Goal: Task Accomplishment & Management: Manage account settings

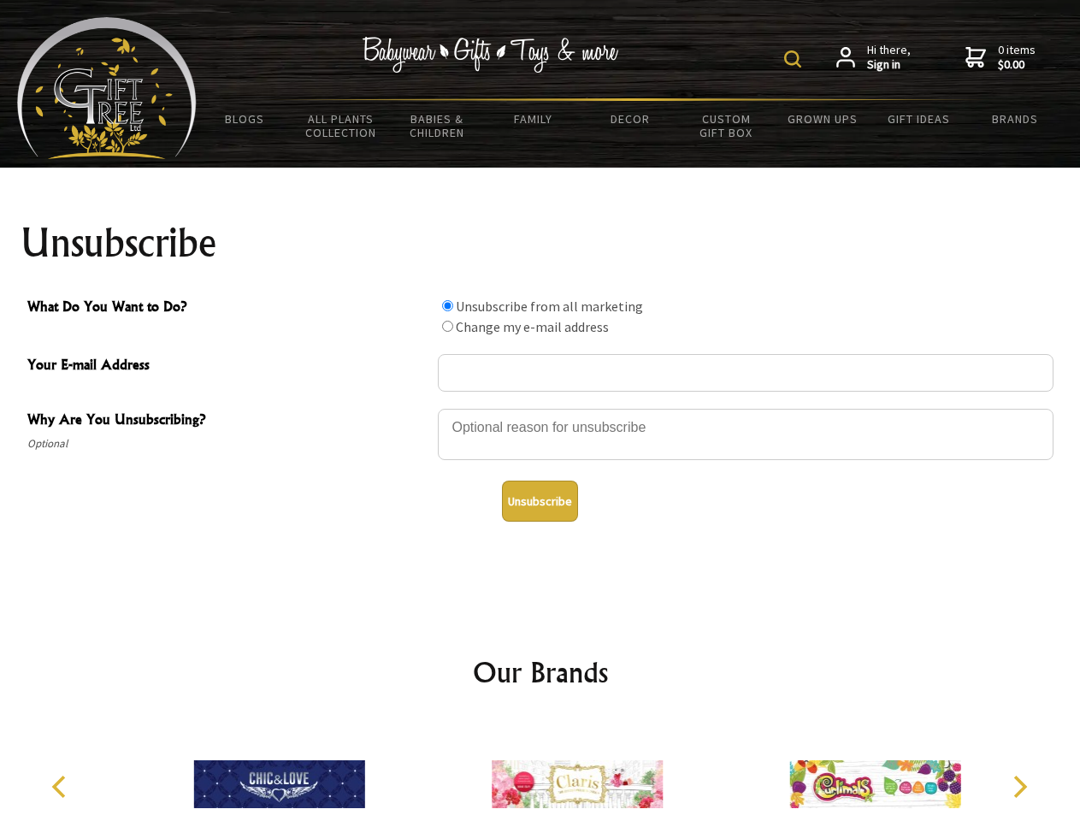
click at [795, 59] on img at bounding box center [792, 58] width 17 height 17
click at [540, 408] on div at bounding box center [745, 437] width 615 height 60
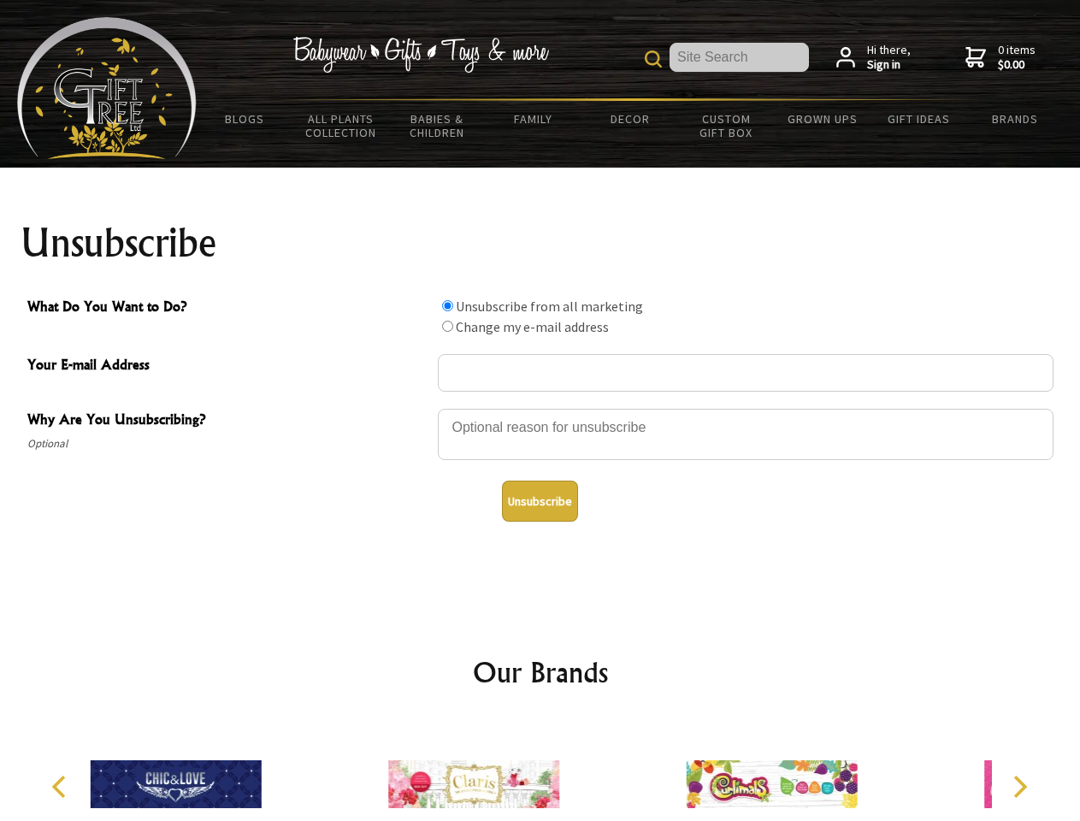
click at [447, 305] on input "What Do You Want to Do?" at bounding box center [447, 305] width 11 height 11
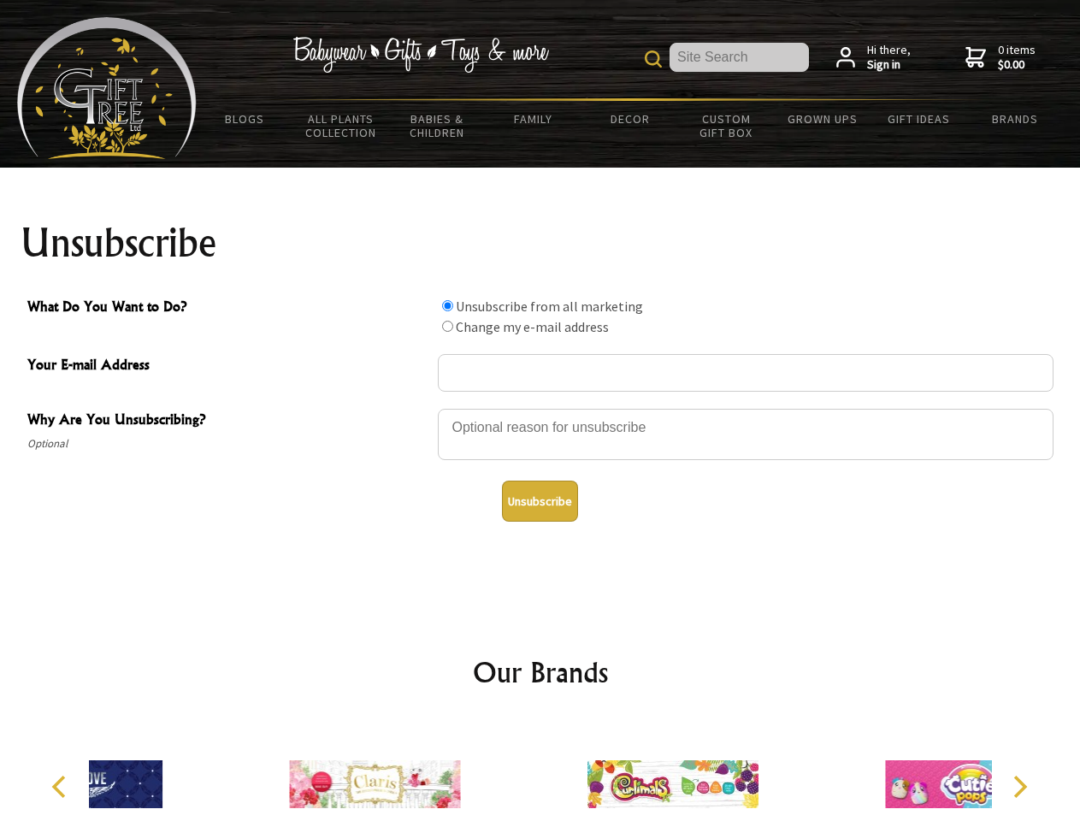
click at [447, 326] on input "What Do You Want to Do?" at bounding box center [447, 326] width 11 height 11
radio input "true"
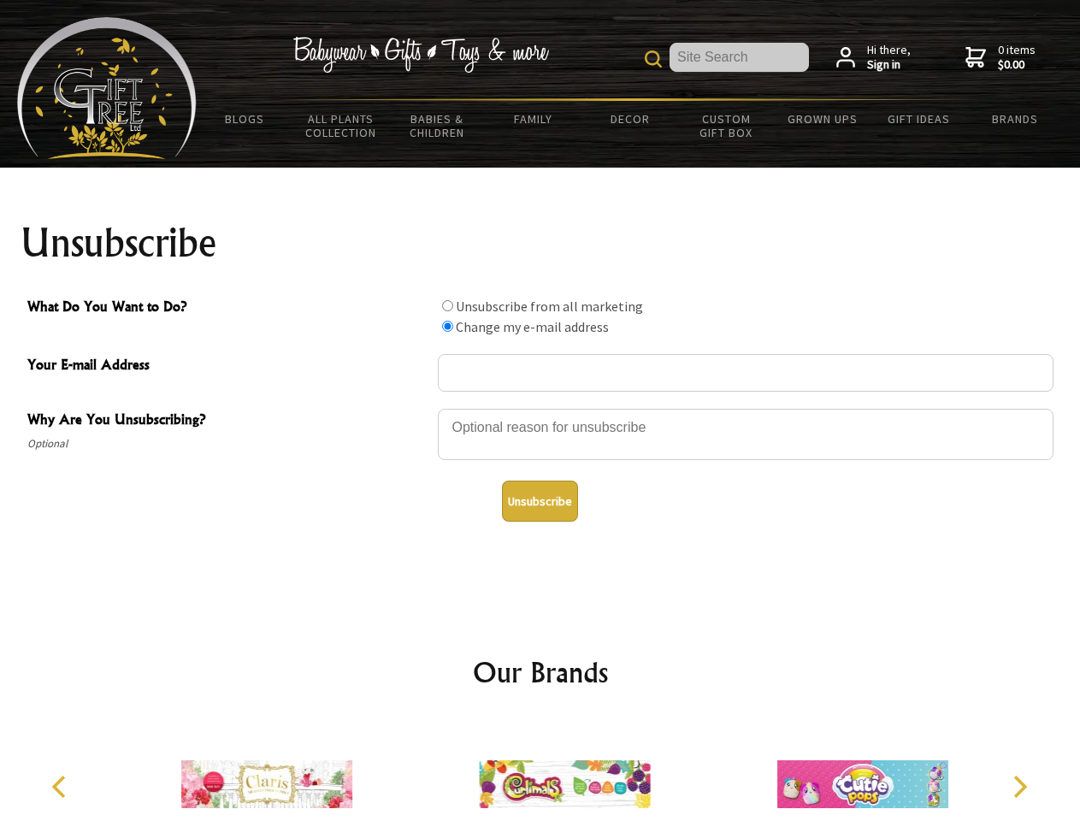
click at [539, 501] on button "Unsubscribe" at bounding box center [540, 500] width 76 height 41
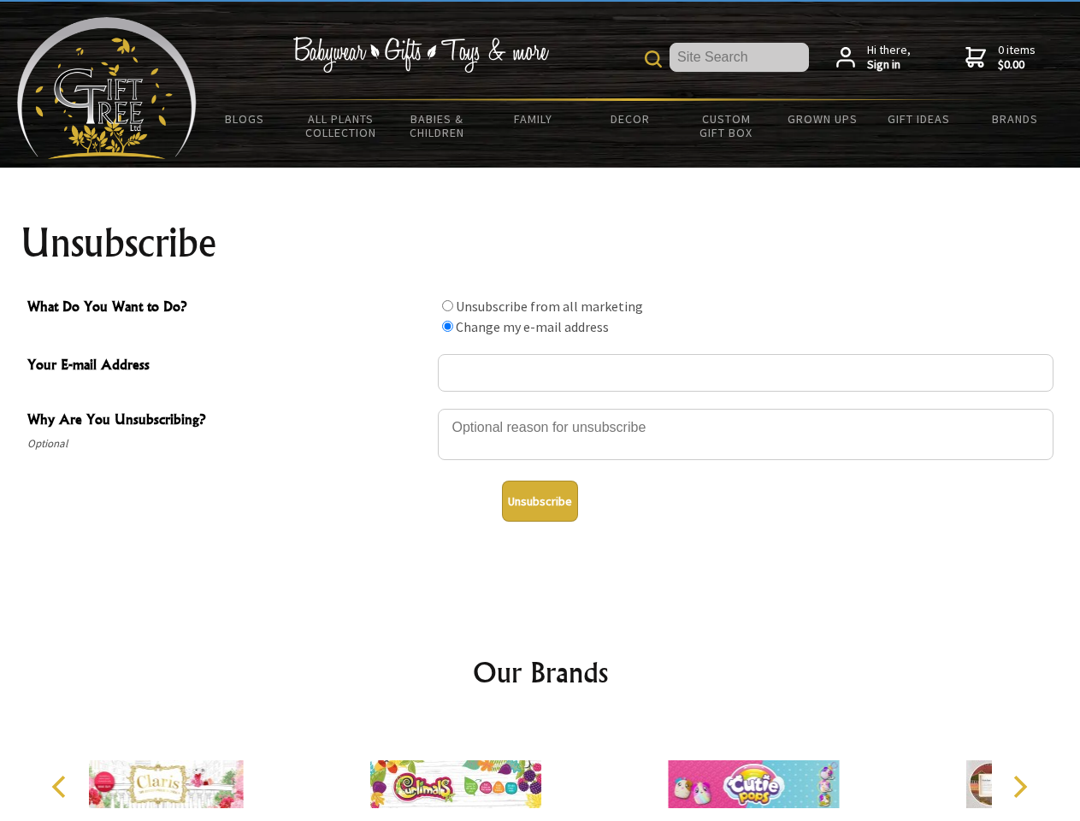
click at [540, 770] on div at bounding box center [455, 786] width 297 height 133
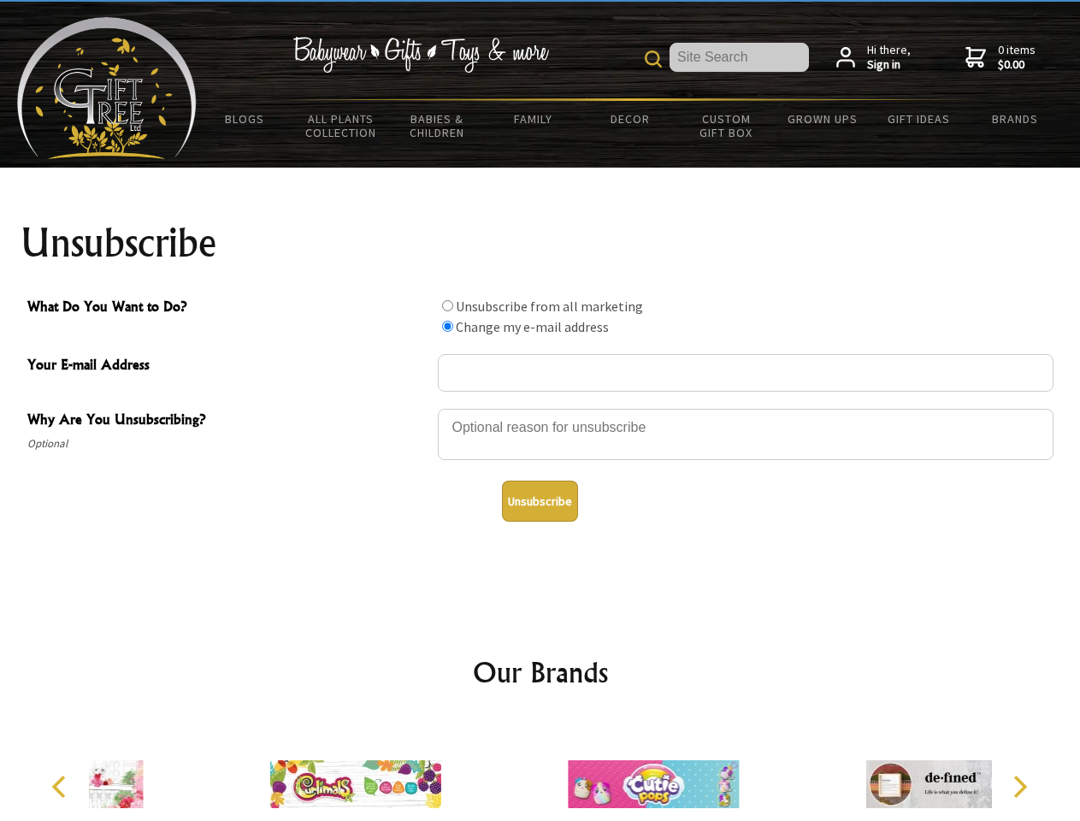
click at [62, 786] on icon "Previous" at bounding box center [61, 786] width 22 height 22
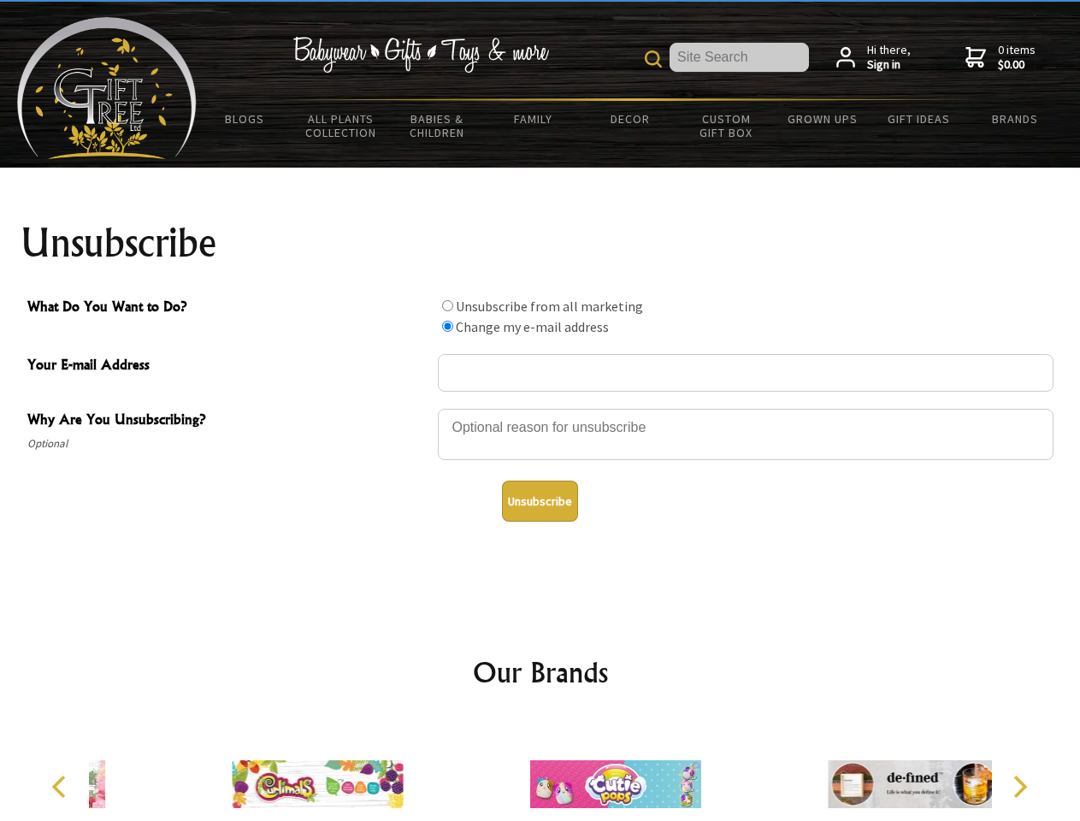
click at [1019, 786] on icon "Next" at bounding box center [1018, 786] width 22 height 22
